Goal: Task Accomplishment & Management: Manage account settings

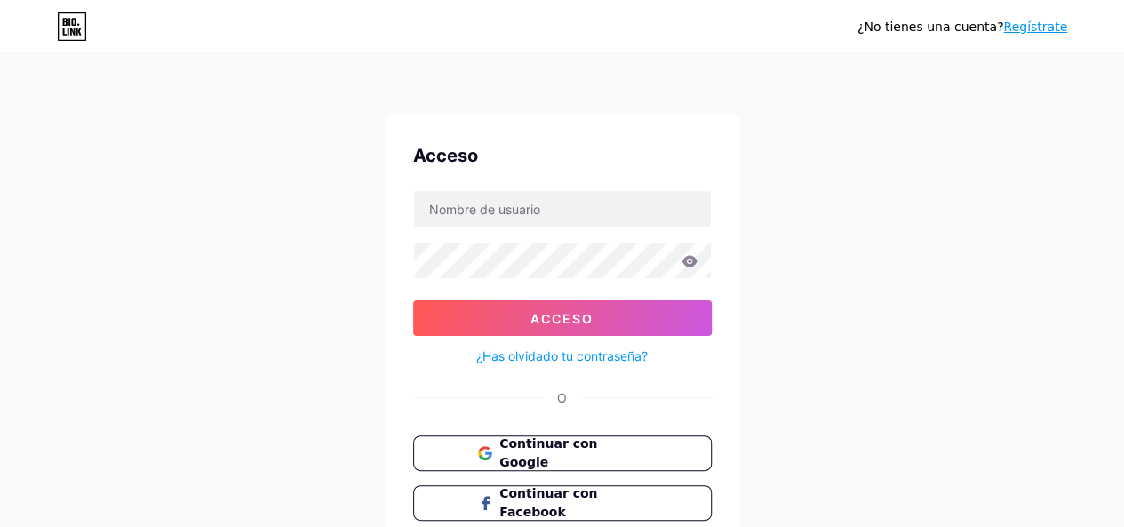
click at [947, 418] on div "¿No tienes una cuenta? Regístrate Acceso Acceso ¿Has olvidado tu contraseña? O …" at bounding box center [562, 328] width 1124 height 656
click at [598, 500] on font "Continuar con Facebook" at bounding box center [549, 503] width 100 height 34
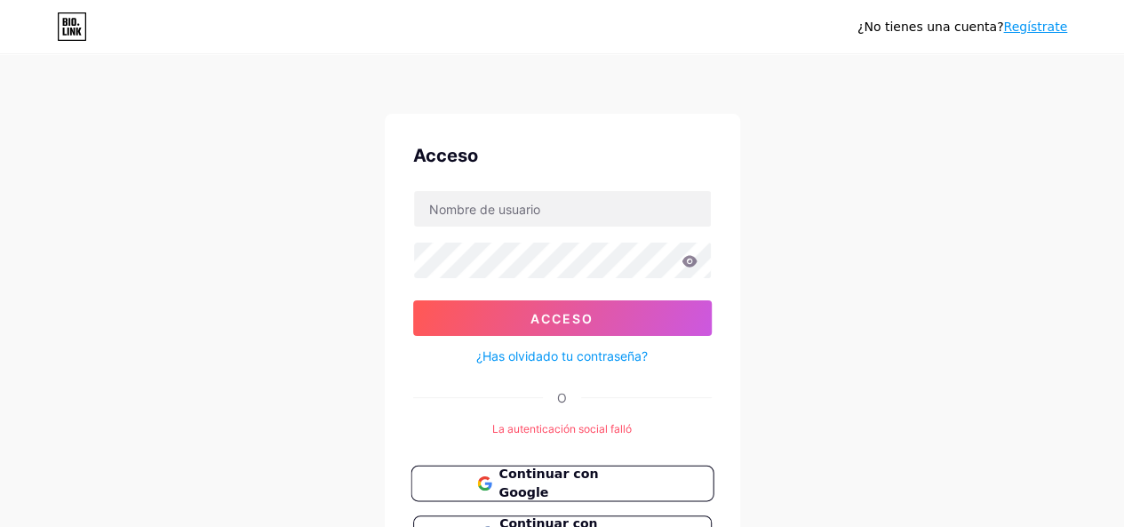
click at [545, 491] on button "Continuar con Google" at bounding box center [562, 484] width 303 height 36
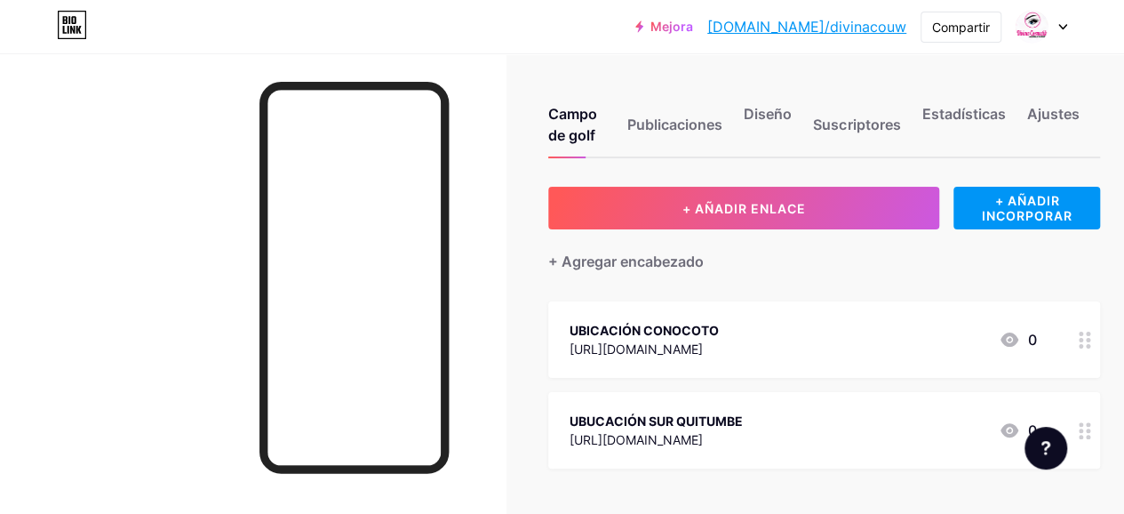
click at [1062, 27] on icon at bounding box center [1062, 27] width 9 height 6
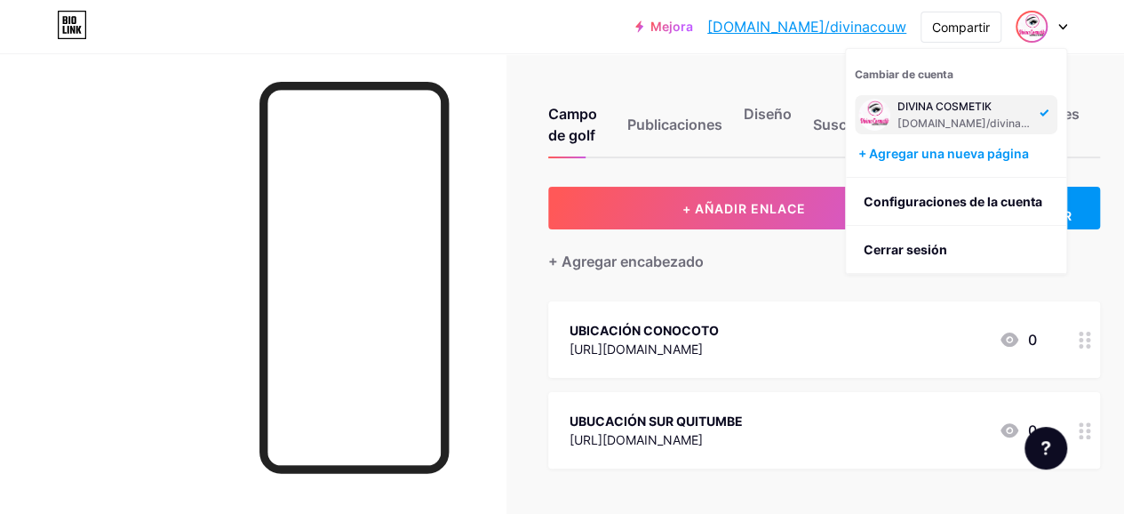
click at [999, 124] on div "[DOMAIN_NAME]/divinacouw" at bounding box center [966, 123] width 137 height 14
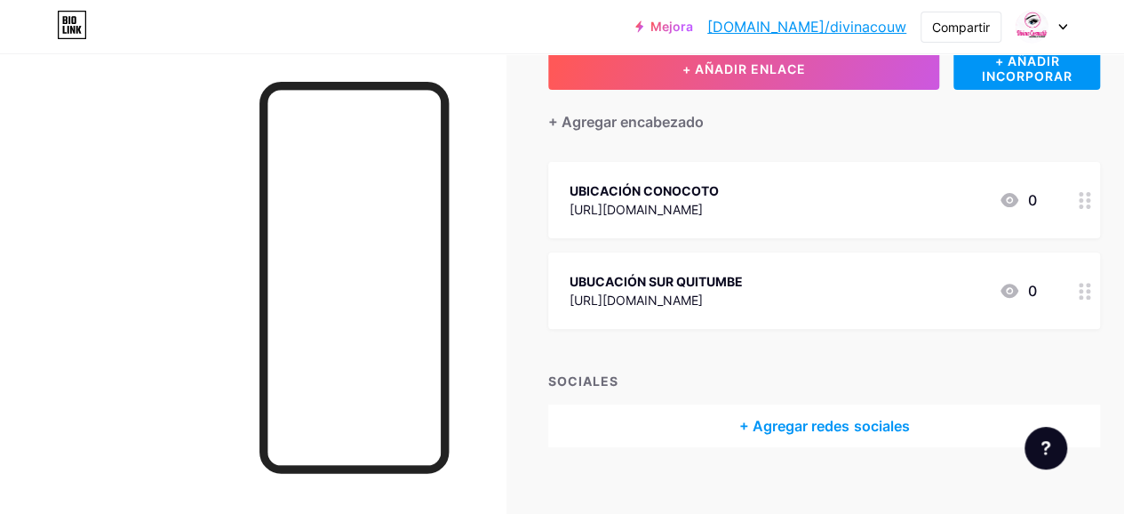
scroll to position [161, 0]
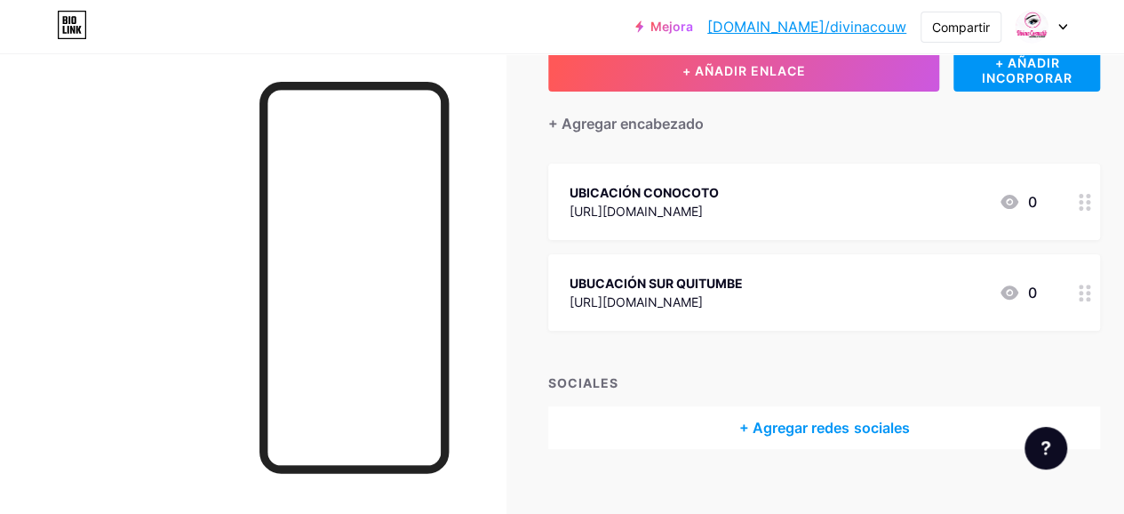
scroll to position [161, 0]
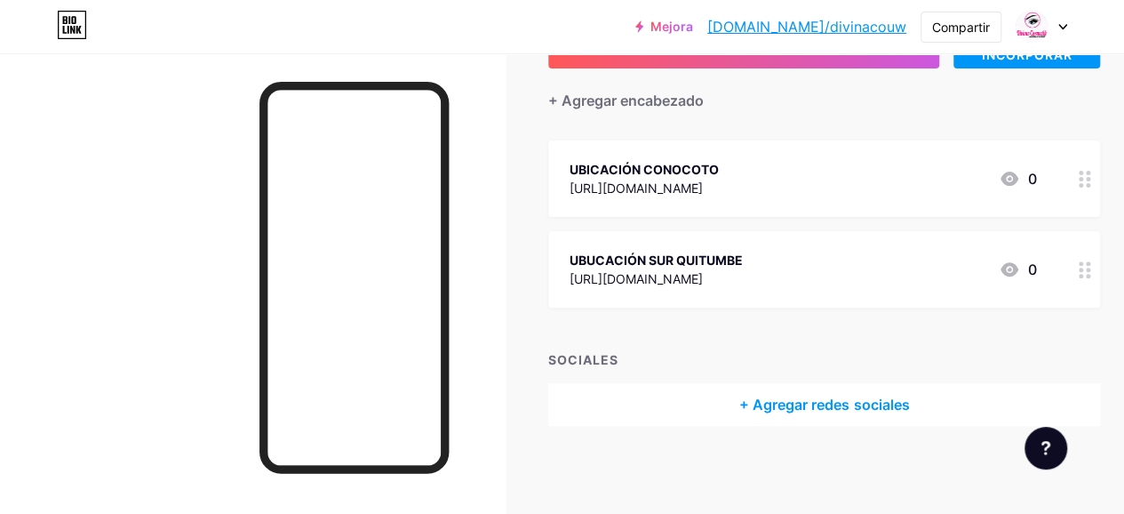
click at [873, 26] on font "[DOMAIN_NAME]/divinacouw" at bounding box center [806, 27] width 199 height 18
click at [802, 396] on font "+ Agregar redes sociales" at bounding box center [824, 404] width 170 height 18
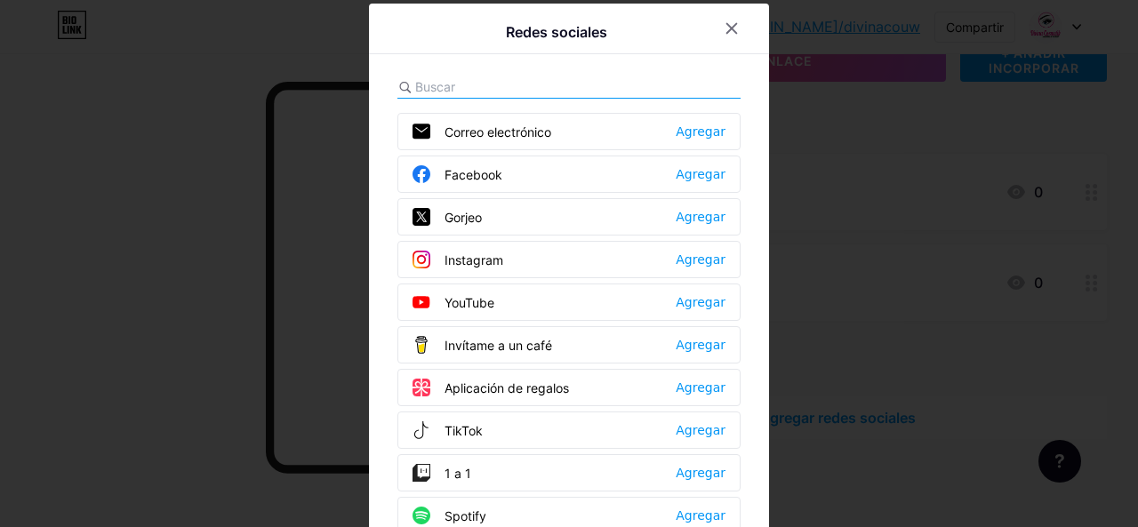
click at [656, 174] on div "Facebook Agregar" at bounding box center [568, 174] width 343 height 37
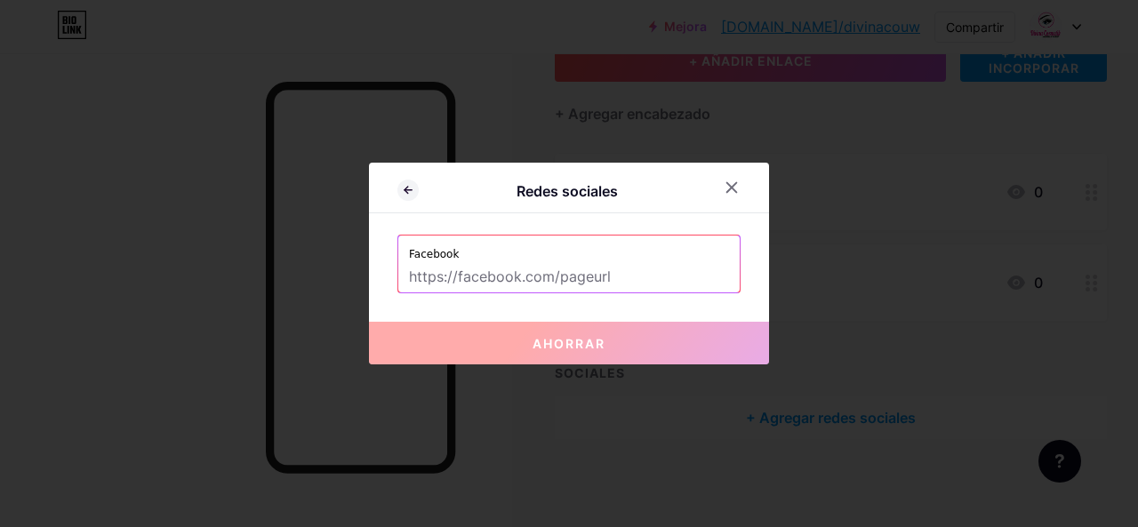
paste input "."
type input "."
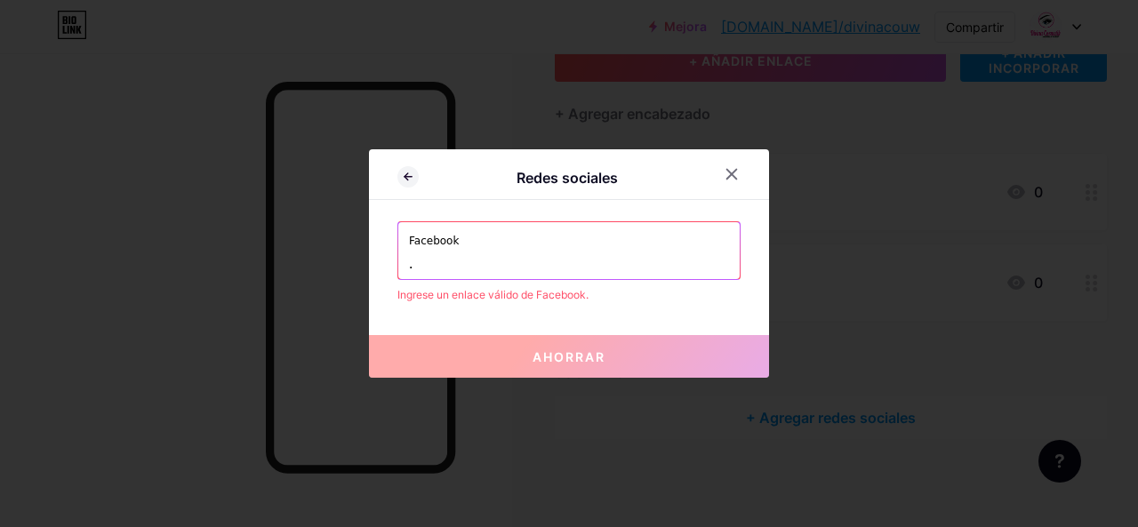
click at [468, 271] on input "." at bounding box center [569, 264] width 320 height 30
paste input "."
type input "."
paste input "https://www.facebook.com/"
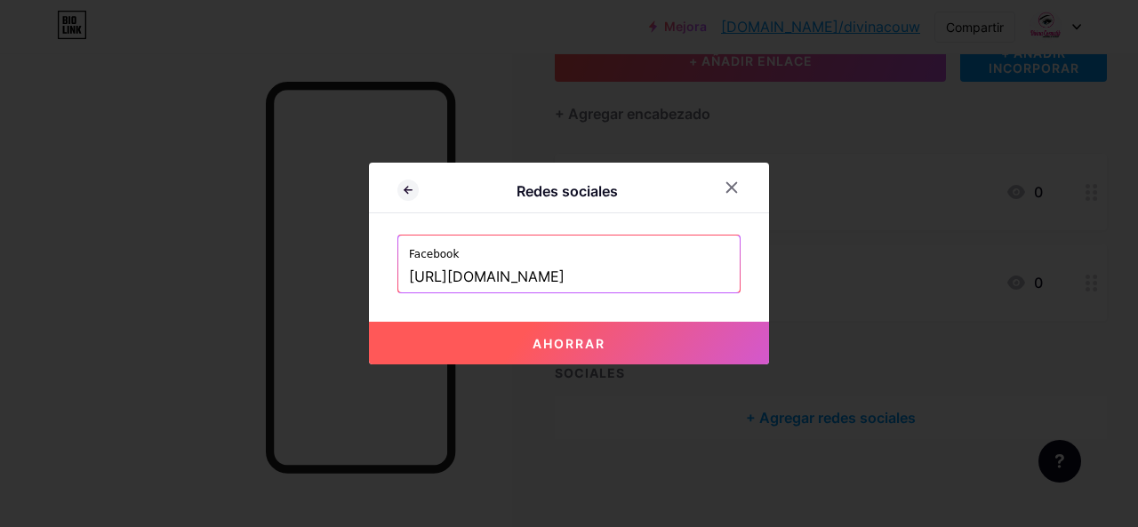
type input "https://www.facebook.com/"
click at [578, 347] on font "Ahorrar" at bounding box center [568, 343] width 73 height 15
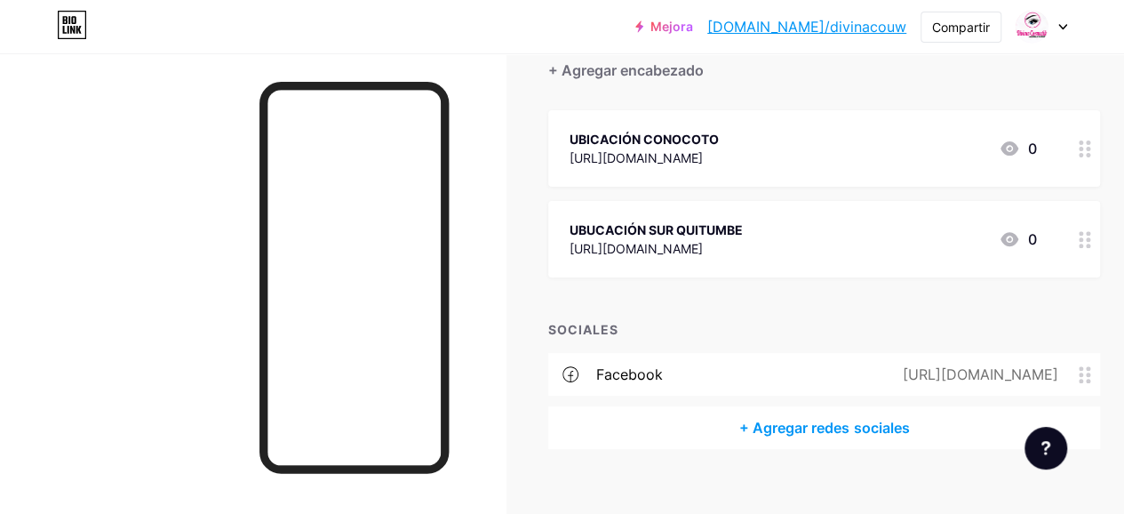
scroll to position [214, 0]
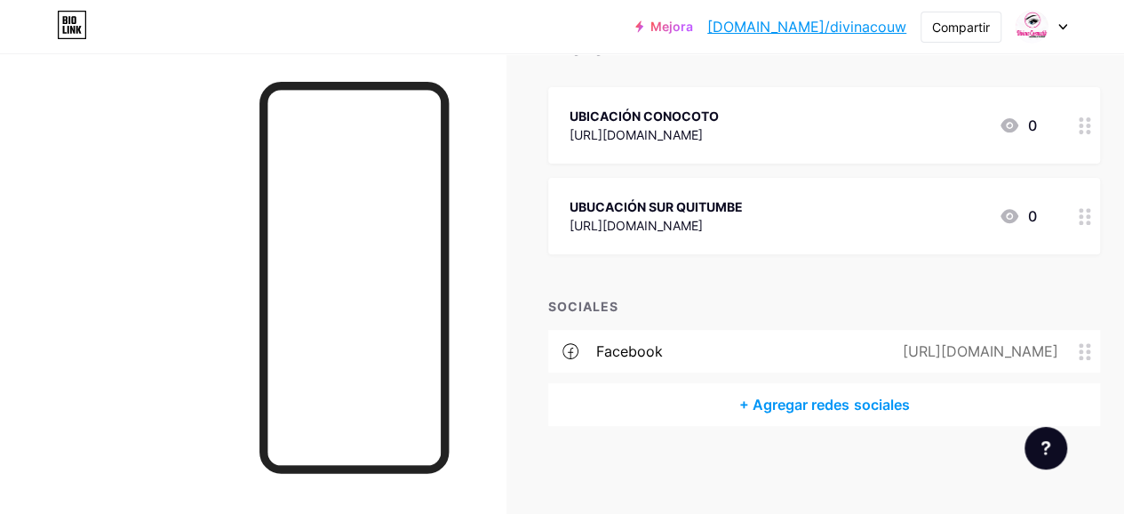
click at [923, 348] on font "https://www.facebook.com/" at bounding box center [980, 351] width 156 height 18
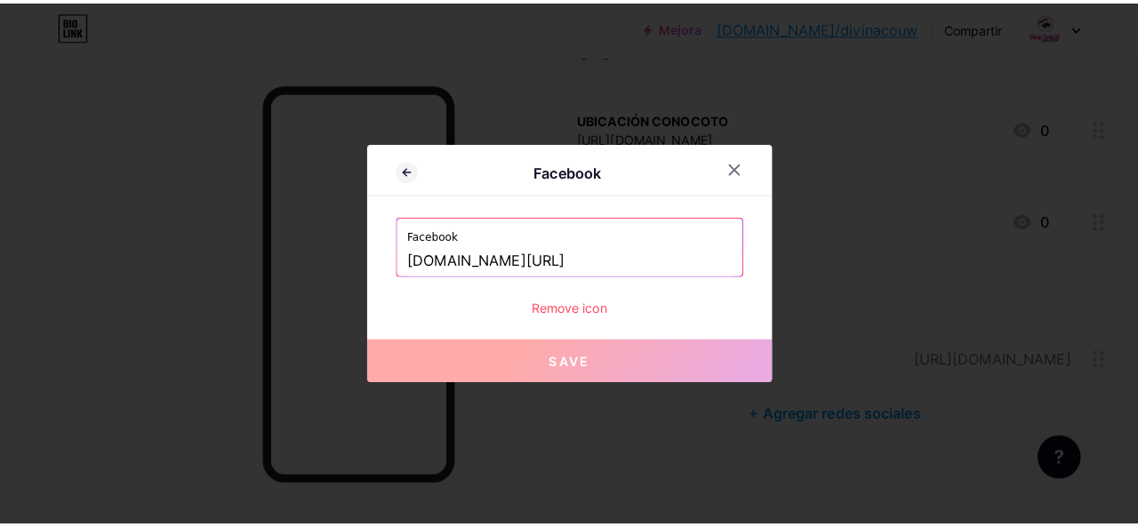
scroll to position [201, 0]
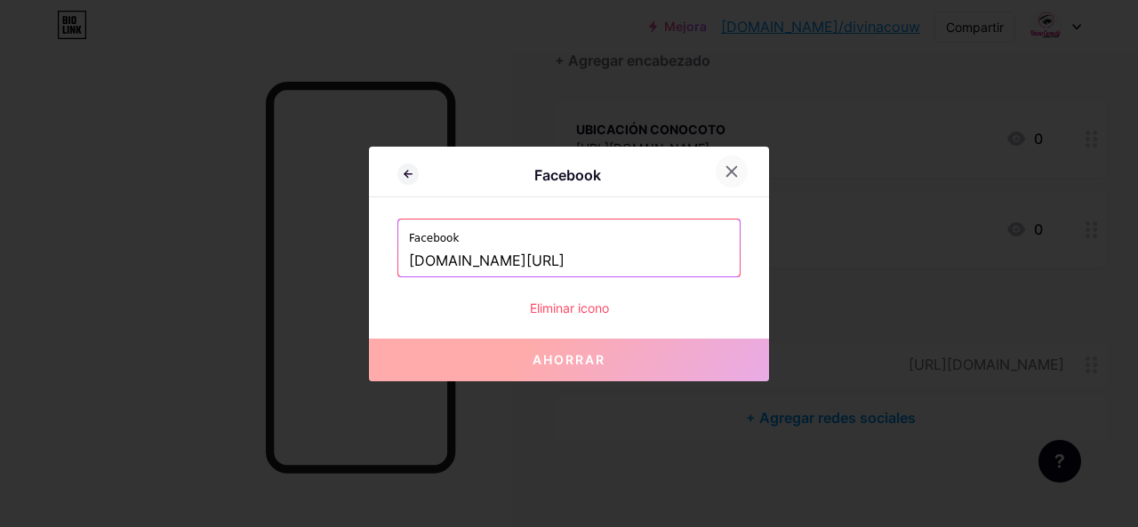
click at [731, 174] on icon at bounding box center [731, 171] width 14 height 14
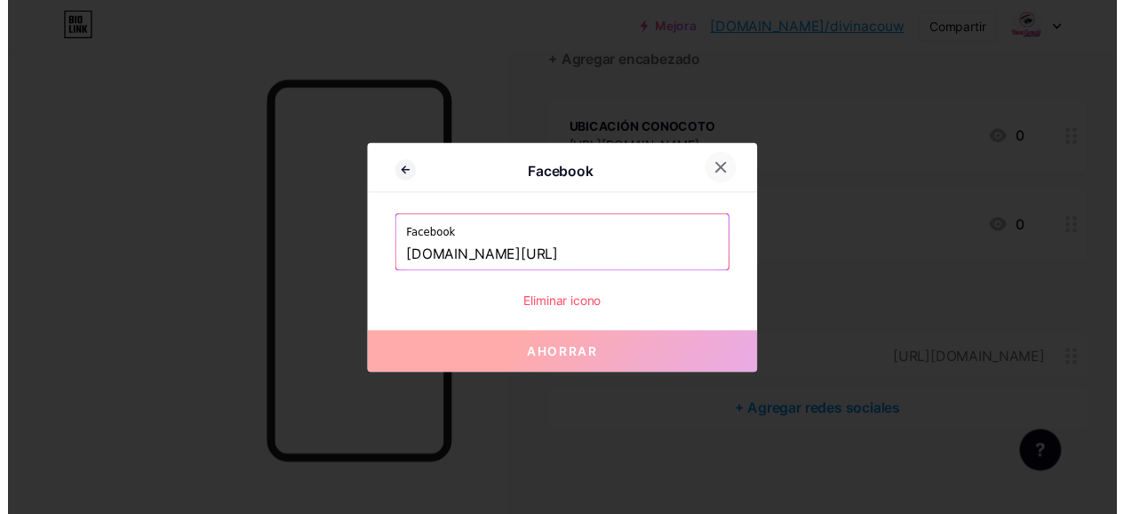
scroll to position [214, 0]
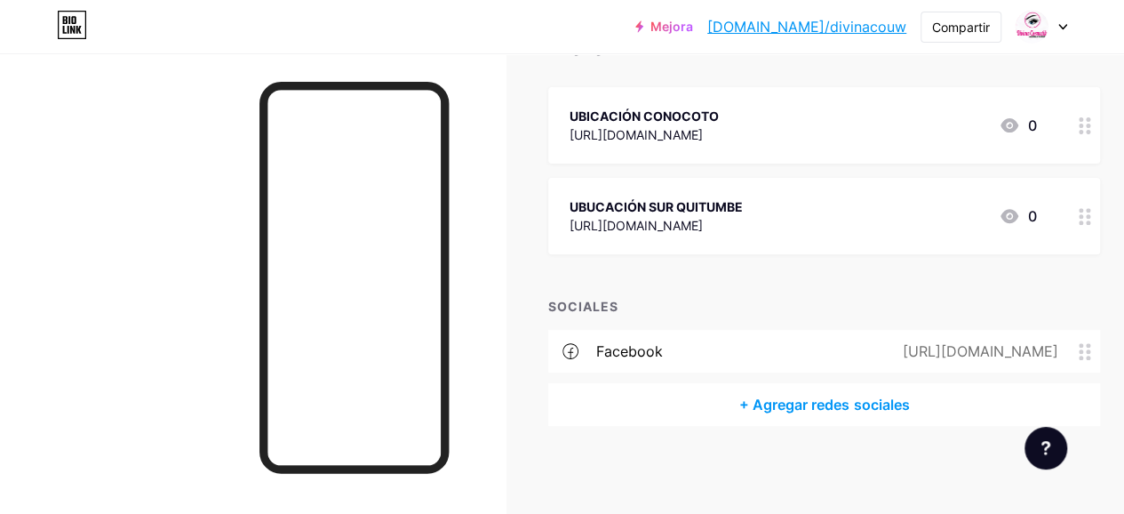
click at [626, 350] on font "Facebook" at bounding box center [629, 351] width 67 height 18
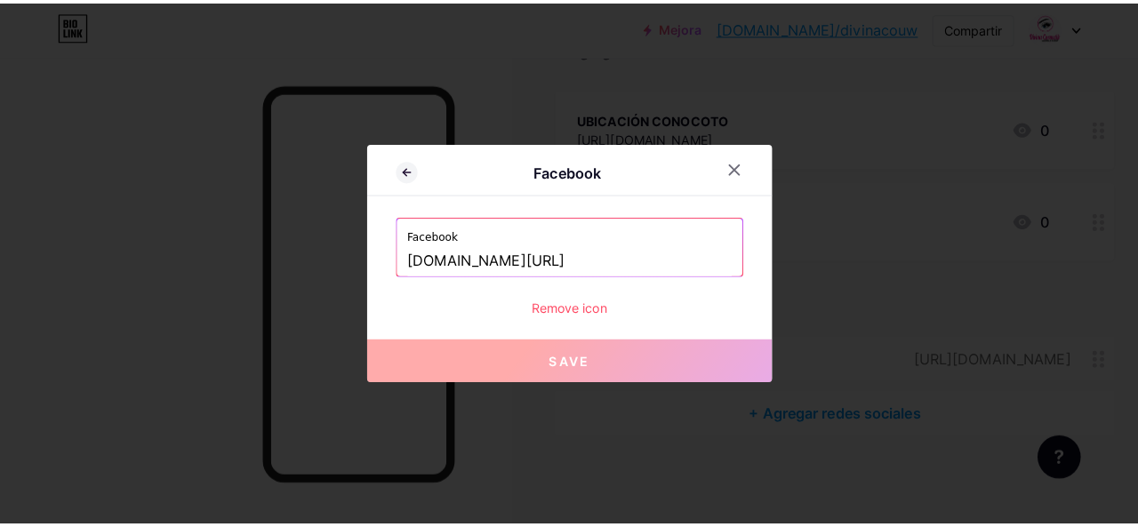
scroll to position [201, 0]
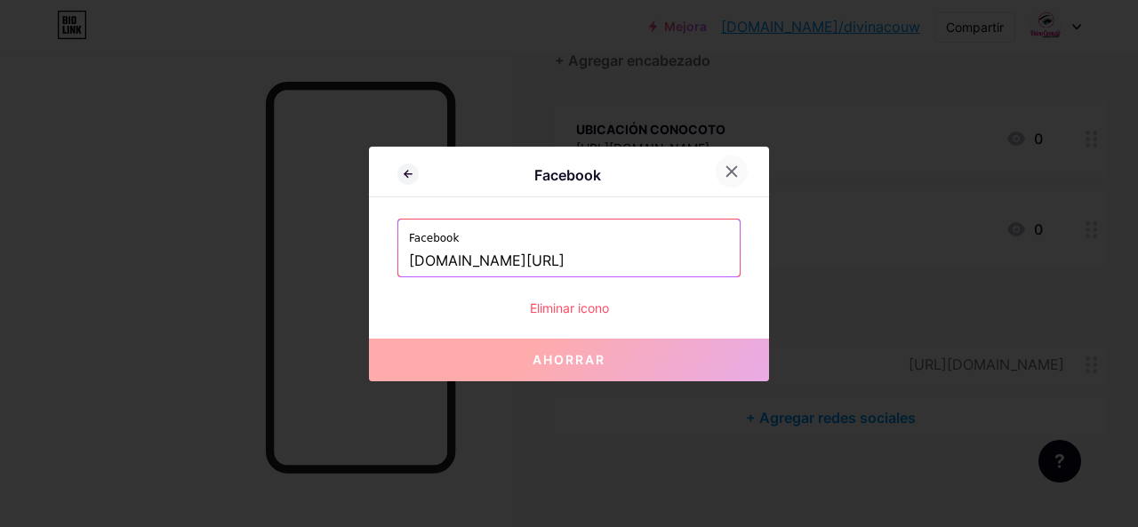
click at [728, 166] on icon at bounding box center [731, 171] width 14 height 14
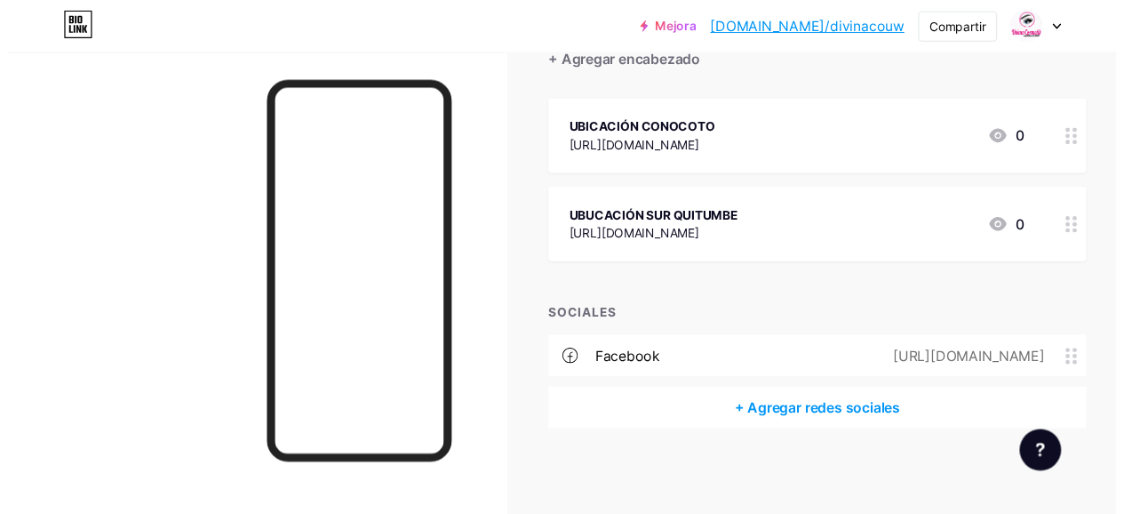
scroll to position [214, 0]
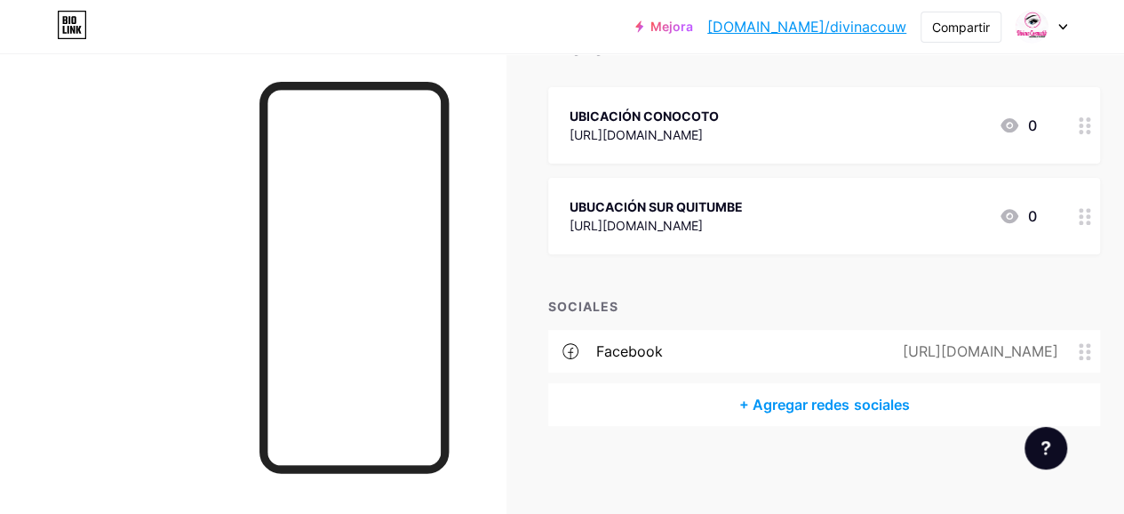
click at [811, 402] on font "+ Agregar redes sociales" at bounding box center [824, 404] width 170 height 18
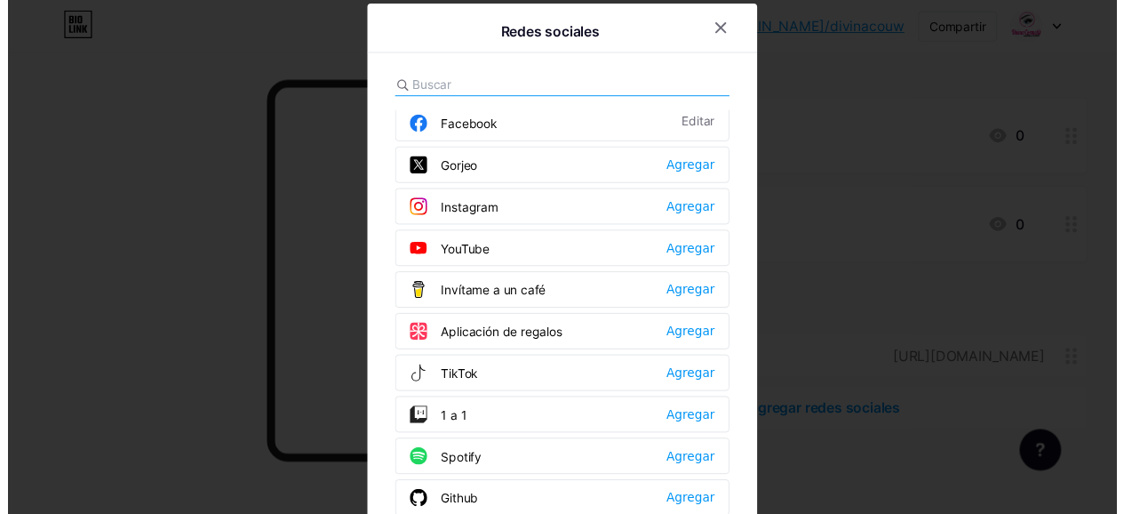
scroll to position [57, 0]
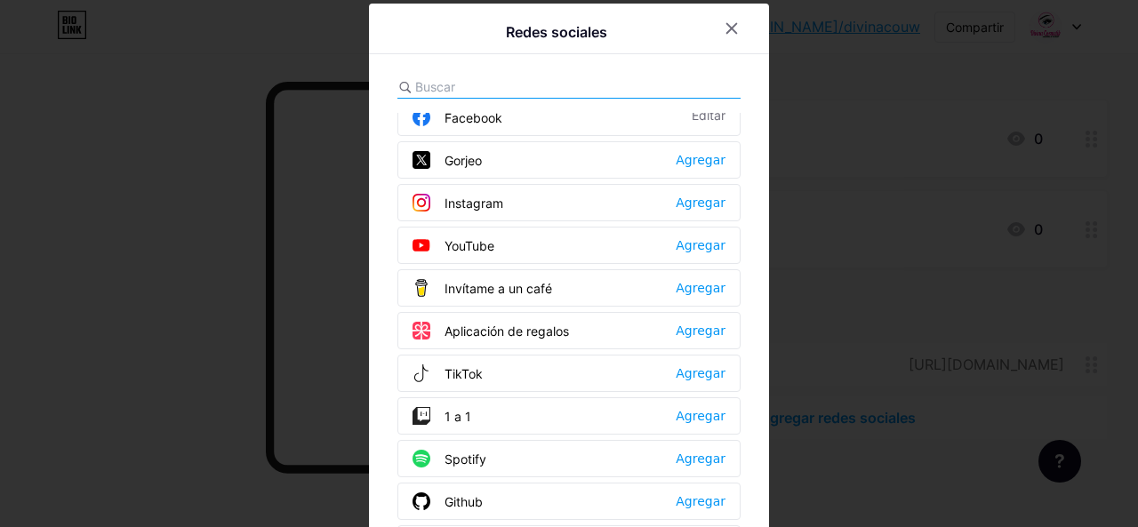
click at [512, 364] on div "TikTok Agregar" at bounding box center [568, 373] width 343 height 37
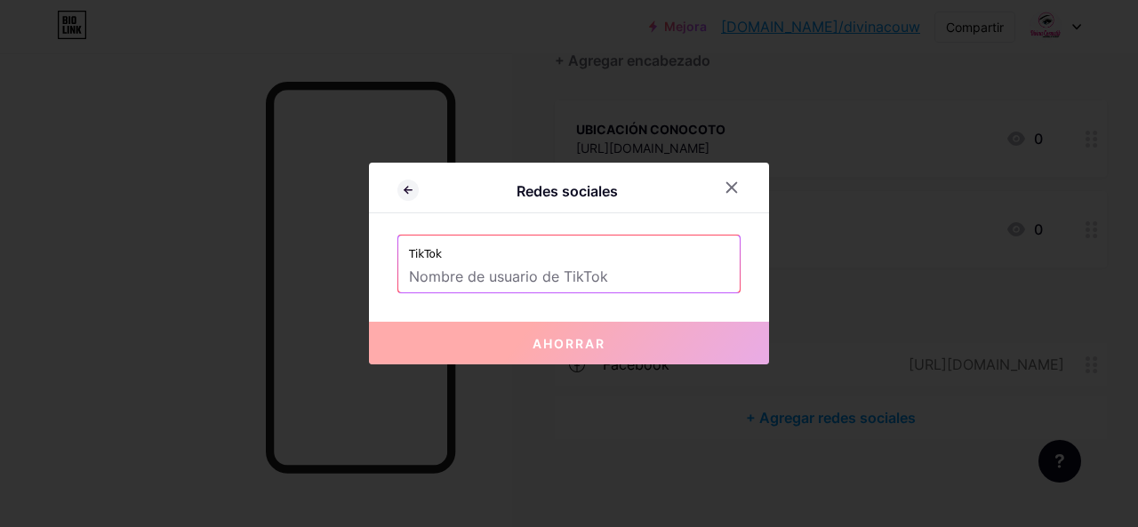
click at [741, 62] on div at bounding box center [569, 263] width 1138 height 527
